Goal: Task Accomplishment & Management: Use online tool/utility

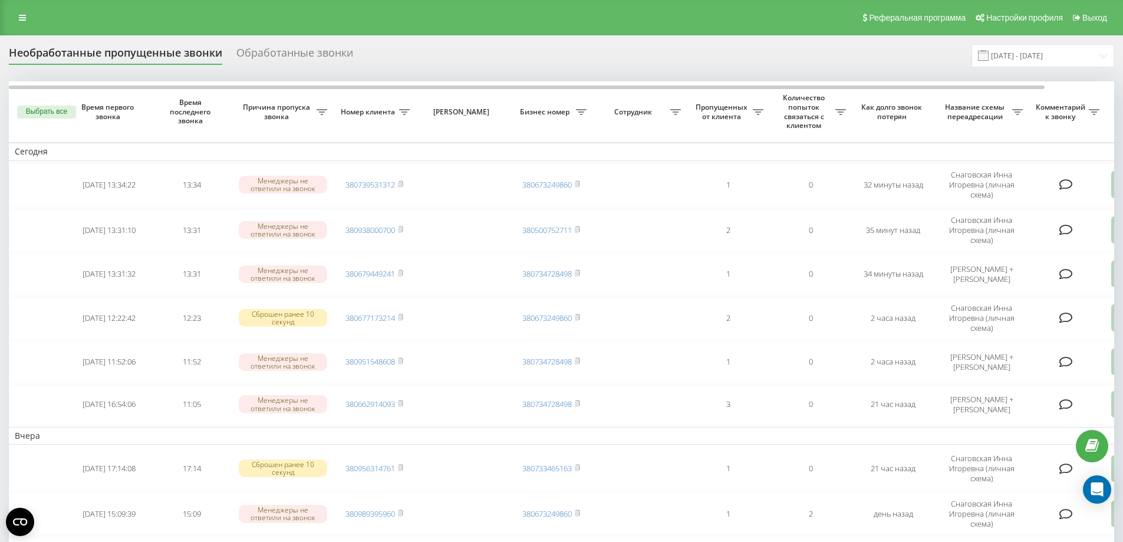
drag, startPoint x: 1054, startPoint y: 169, endPoint x: 1131, endPoint y: 164, distance: 77.4
click at [1122, 164] on html "digma.shop Проекты digma.shop Центр обращений Журнал звонков Журнал сообщений О…" at bounding box center [561, 271] width 1123 height 542
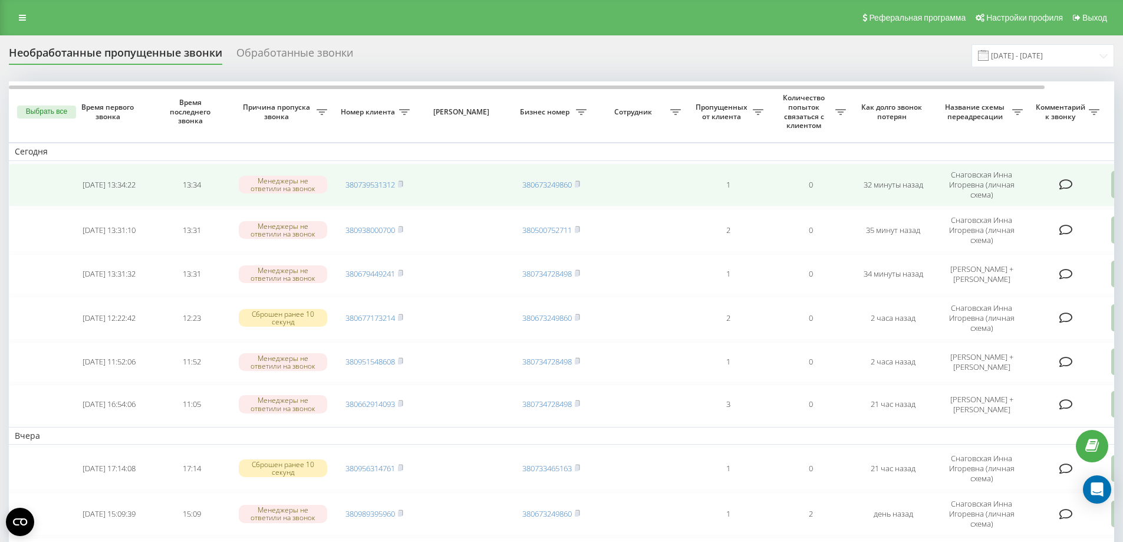
click at [1113, 191] on icon at bounding box center [1118, 184] width 14 height 27
click at [1010, 235] on span "Связался с клиентом с помощью другого канала" at bounding box center [1060, 230] width 197 height 11
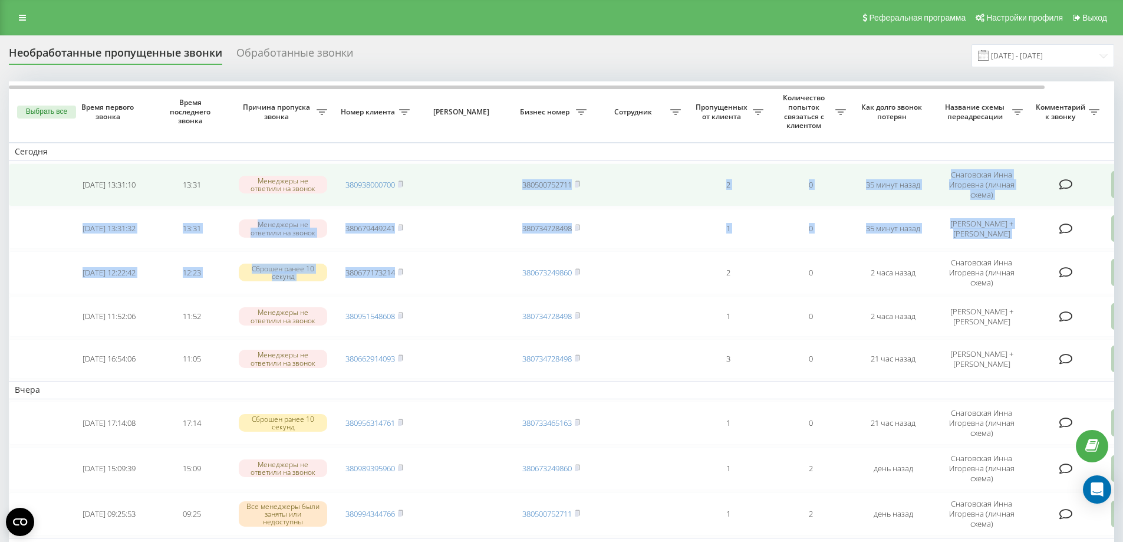
drag, startPoint x: 400, startPoint y: 272, endPoint x: 405, endPoint y: 187, distance: 85.0
click at [403, 184] on icon at bounding box center [400, 183] width 4 height 5
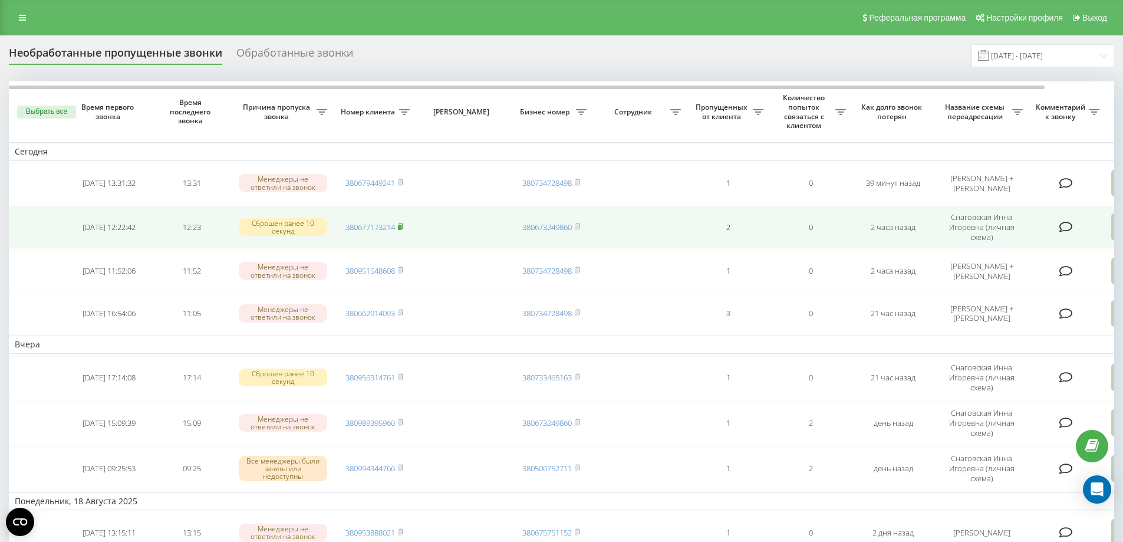
click at [401, 225] on rect at bounding box center [400, 227] width 4 height 5
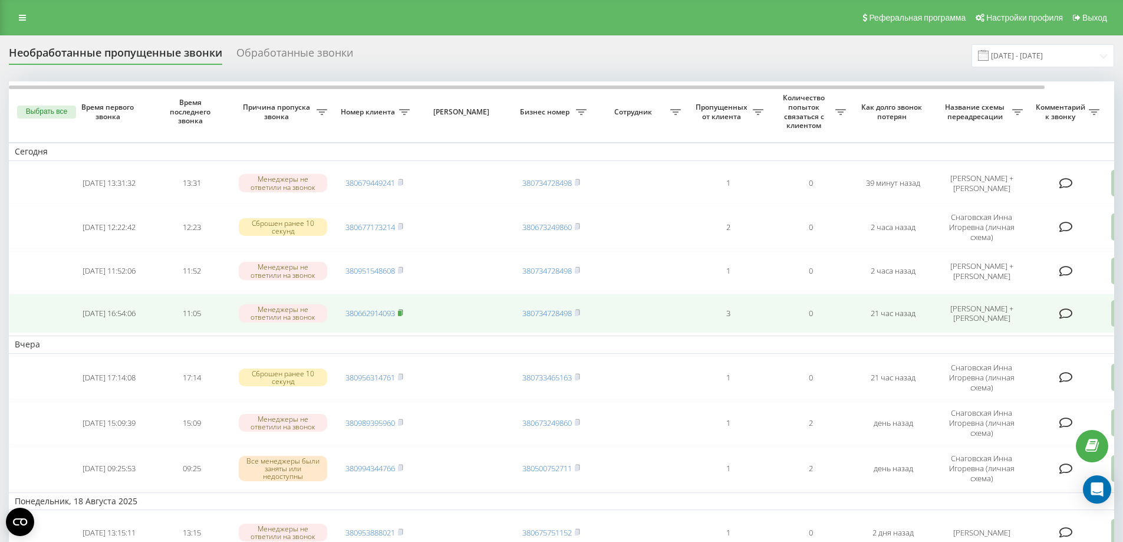
click at [401, 312] on rect at bounding box center [400, 313] width 4 height 5
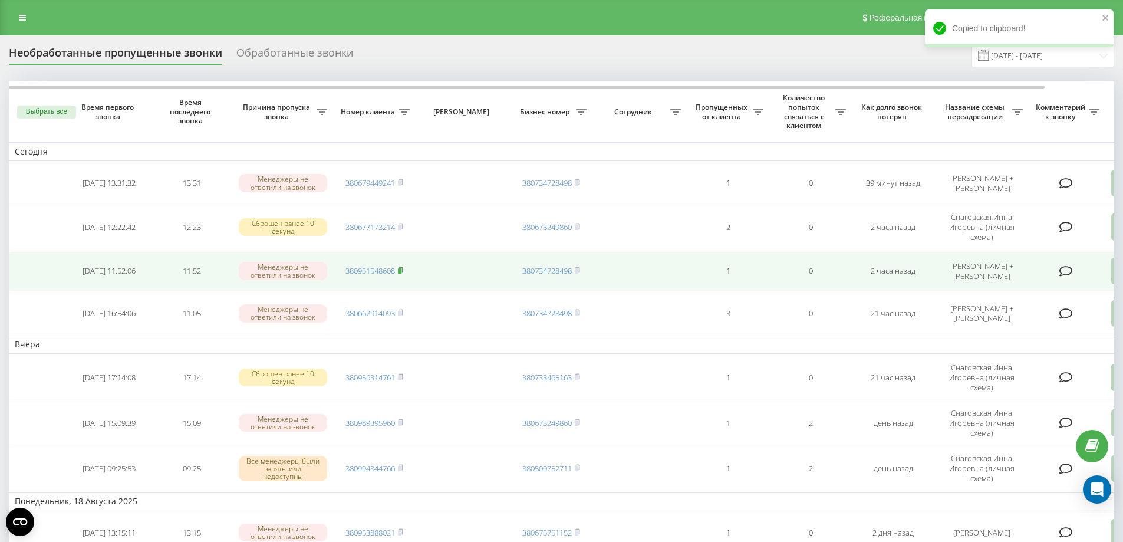
click at [401, 269] on rect at bounding box center [400, 270] width 4 height 5
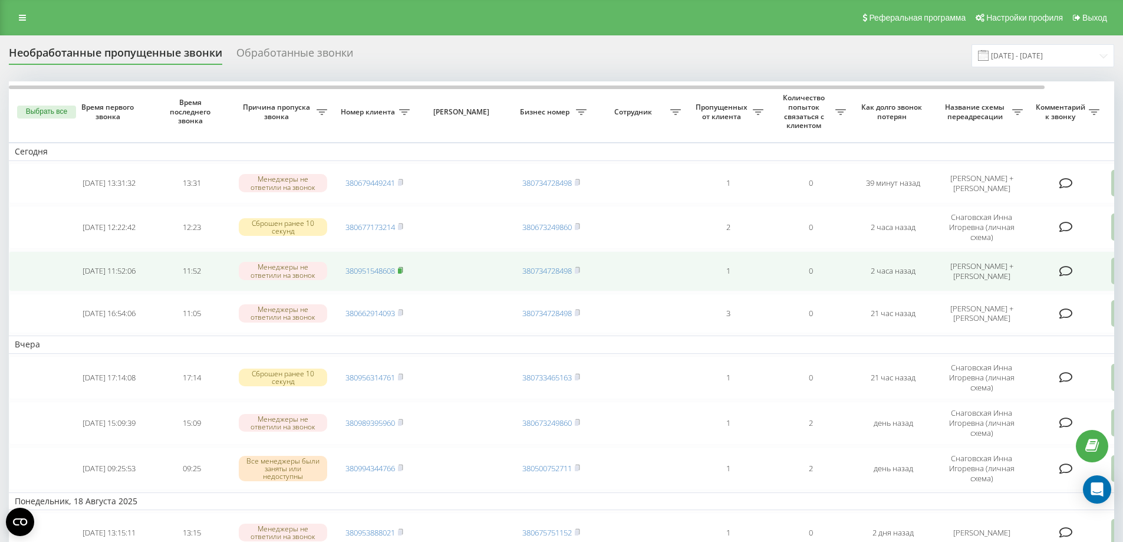
click at [400, 269] on rect at bounding box center [400, 270] width 4 height 5
